Goal: Check status: Check status

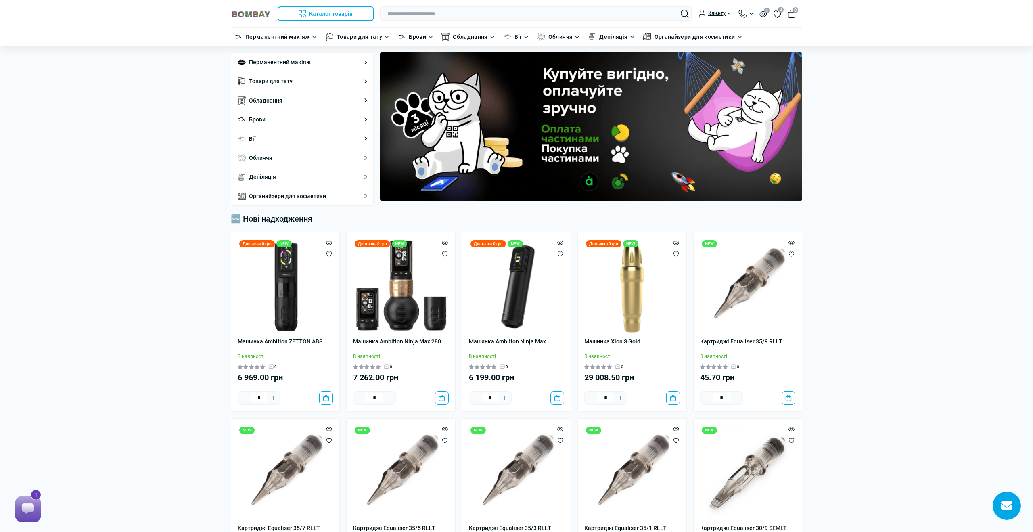
click at [714, 9] on div "Клієнту Увійти в кабінет Мова: ua en ru Валюта: грн $ Оплата та доставка Знижка…" at bounding box center [588, 13] width 428 height 15
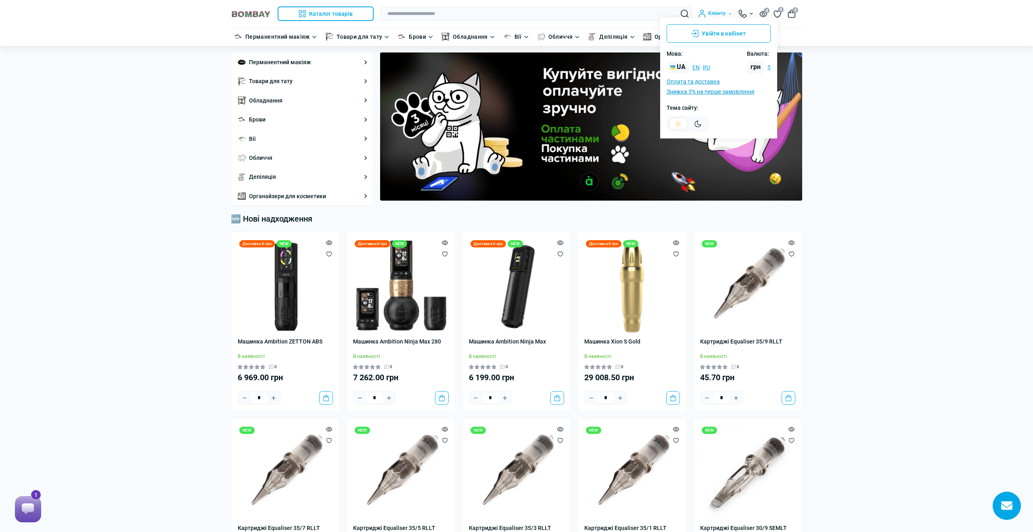
click at [714, 14] on div "Клієнту" at bounding box center [714, 14] width 33 height 8
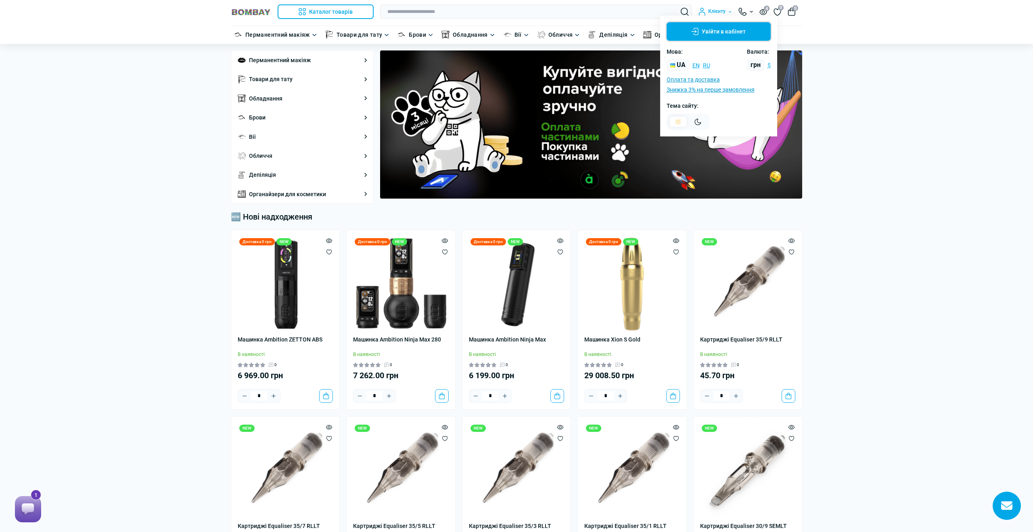
click at [710, 30] on button "Увійти в кабінет" at bounding box center [719, 31] width 104 height 19
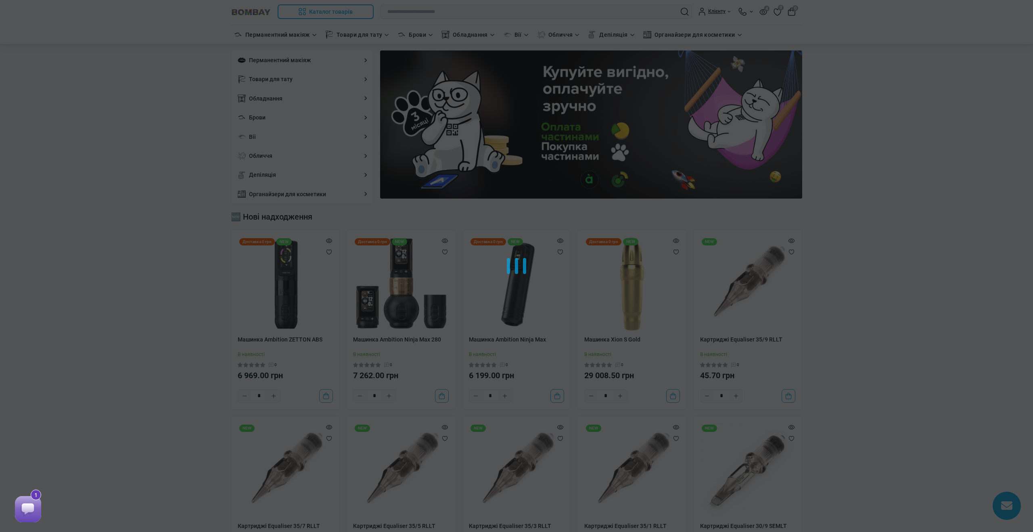
scroll to position [3, 0]
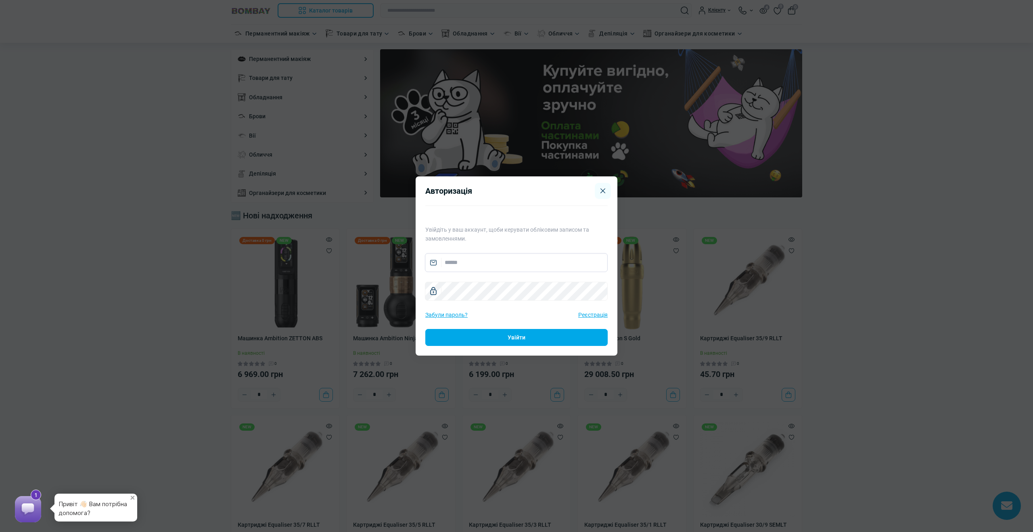
click at [517, 262] on input "email" at bounding box center [516, 262] width 183 height 19
type input "**********"
click at [558, 338] on button "Увійти" at bounding box center [516, 337] width 182 height 17
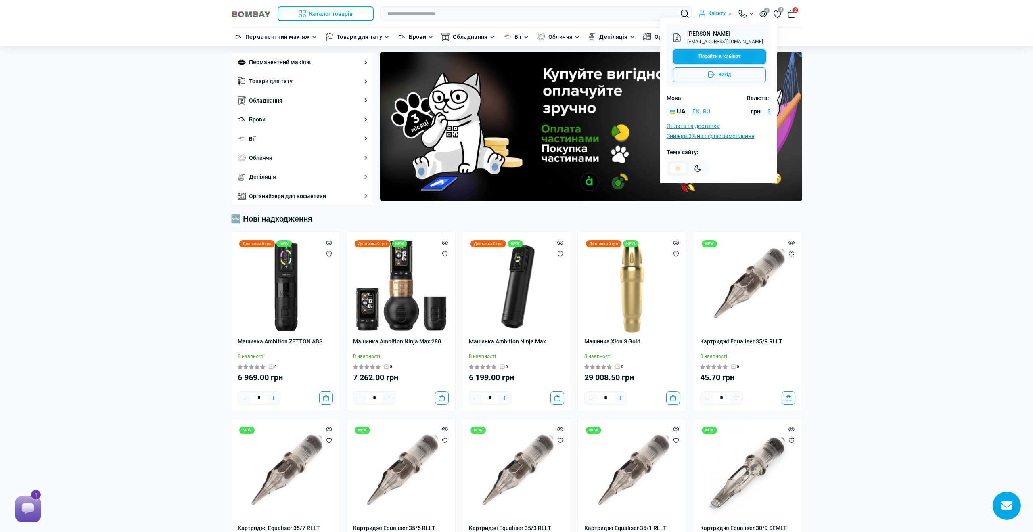
click at [706, 53] on link "Перейти в кабінет" at bounding box center [719, 56] width 93 height 15
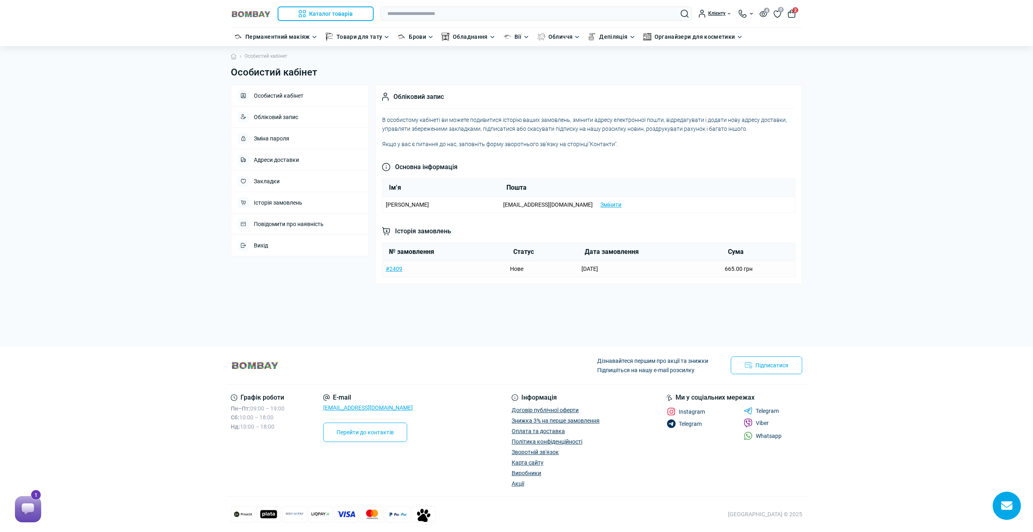
click at [467, 270] on td "#2409" at bounding box center [444, 269] width 125 height 16
click at [394, 269] on link "#2409" at bounding box center [394, 268] width 17 height 6
